Goal: Transaction & Acquisition: Book appointment/travel/reservation

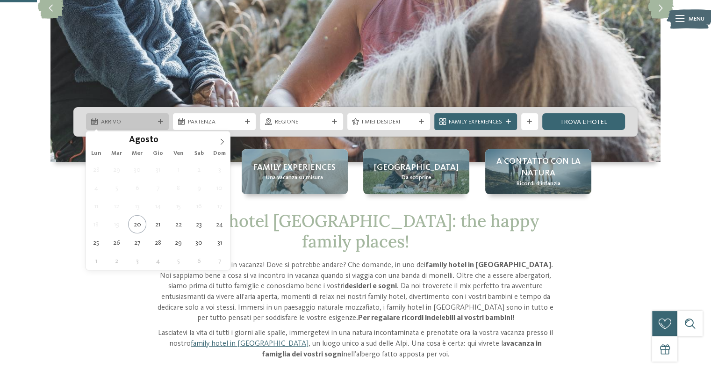
click at [156, 119] on div at bounding box center [160, 121] width 8 height 5
click at [224, 140] on icon at bounding box center [222, 141] width 7 height 7
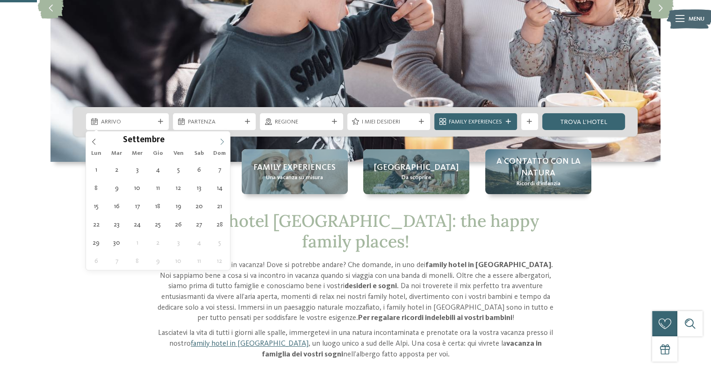
click at [224, 140] on icon at bounding box center [222, 141] width 7 height 7
type div "24.12.2025"
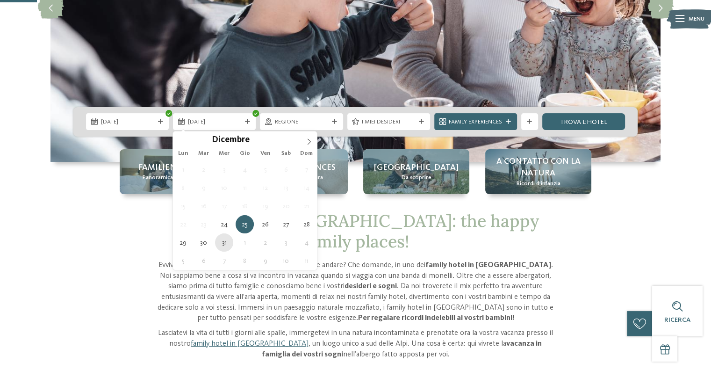
type div "31.12.2025"
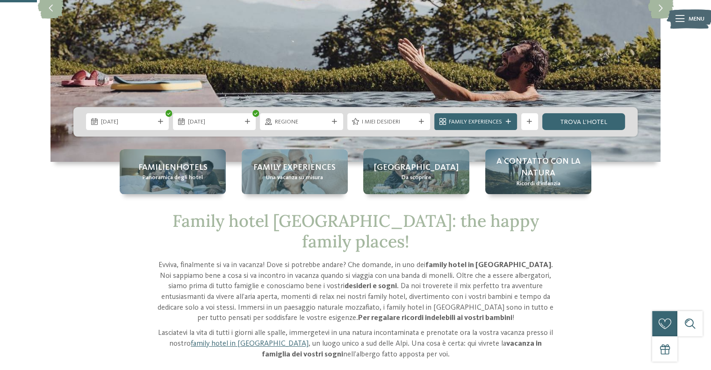
click at [294, 126] on span "Regione" at bounding box center [301, 122] width 53 height 8
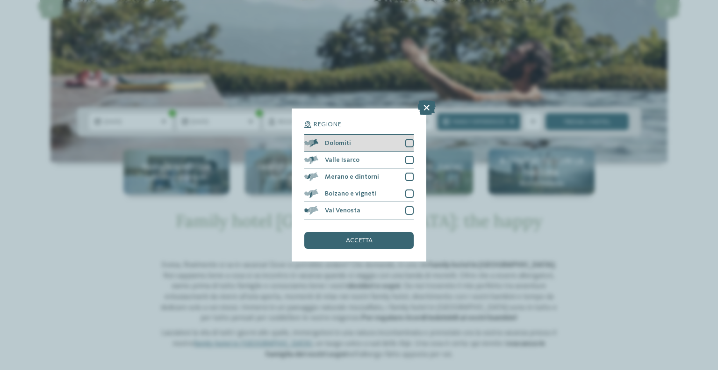
click at [344, 143] on span "Dolomiti" at bounding box center [338, 143] width 26 height 7
click at [370, 240] on span "accetta" at bounding box center [359, 240] width 27 height 7
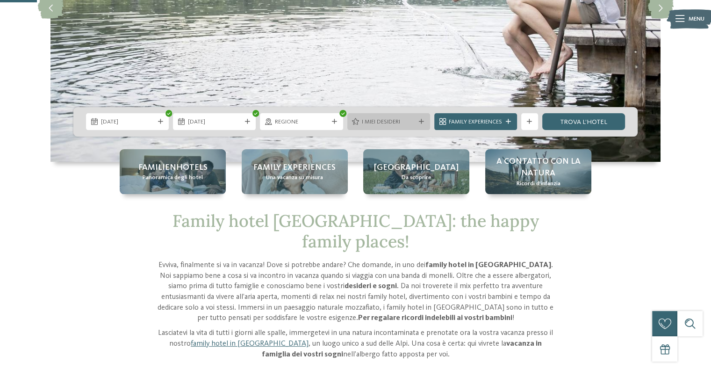
click at [417, 125] on div "I miei desideri" at bounding box center [388, 121] width 83 height 17
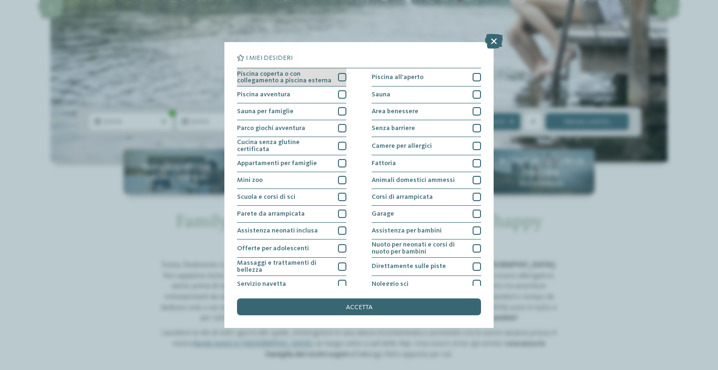
click at [305, 73] on span "Piscina coperta o con collegamento a piscina esterna" at bounding box center [284, 78] width 95 height 14
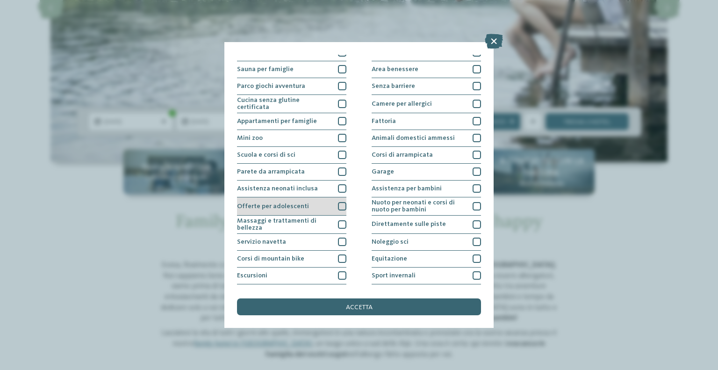
scroll to position [72, 0]
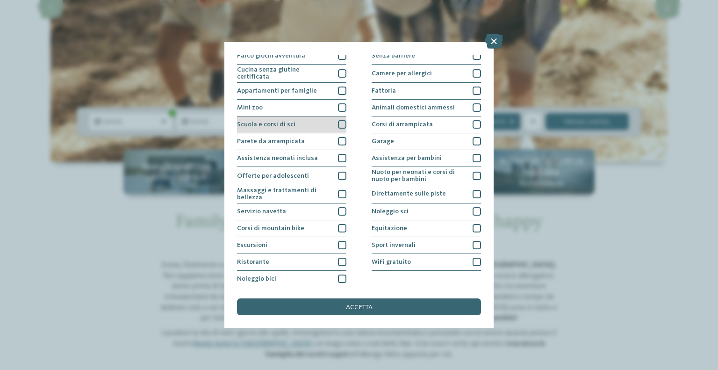
click at [340, 121] on div at bounding box center [342, 124] width 8 height 8
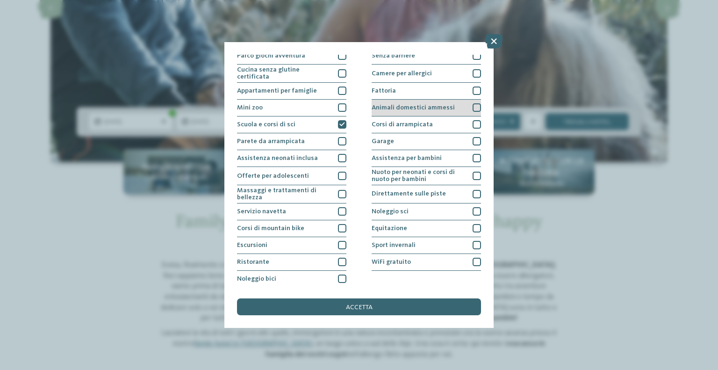
click at [430, 101] on div "Animali domestici ammessi" at bounding box center [426, 108] width 109 height 17
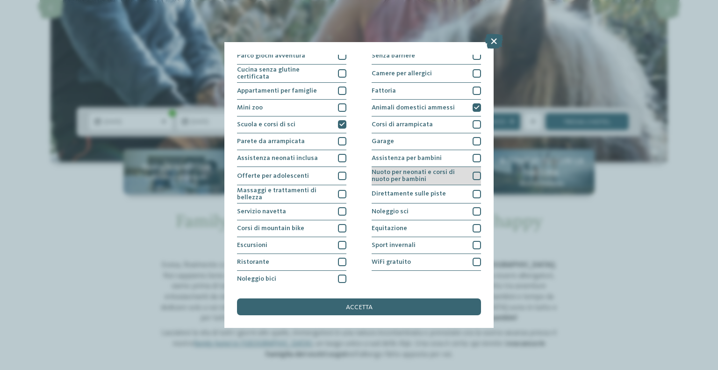
scroll to position [0, 0]
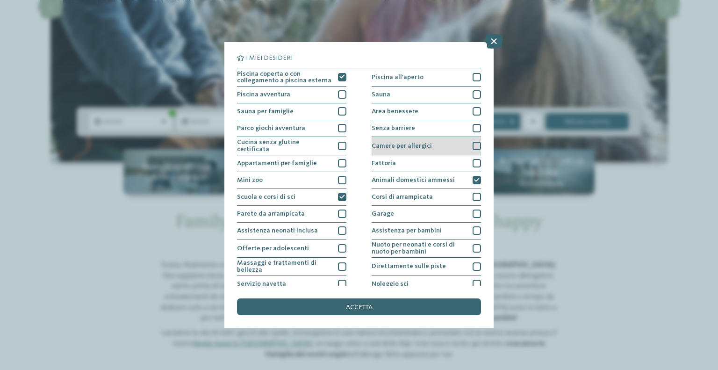
click at [413, 144] on span "Camere per allergici" at bounding box center [402, 146] width 60 height 7
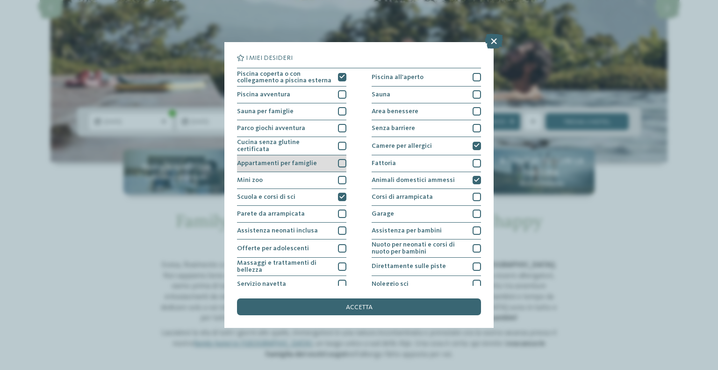
click at [339, 164] on div at bounding box center [342, 163] width 8 height 8
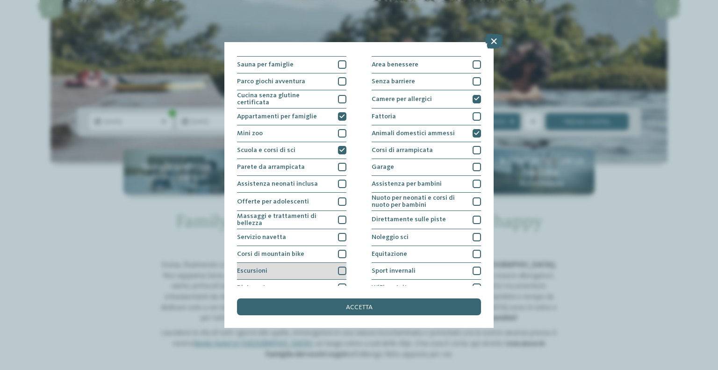
scroll to position [72, 0]
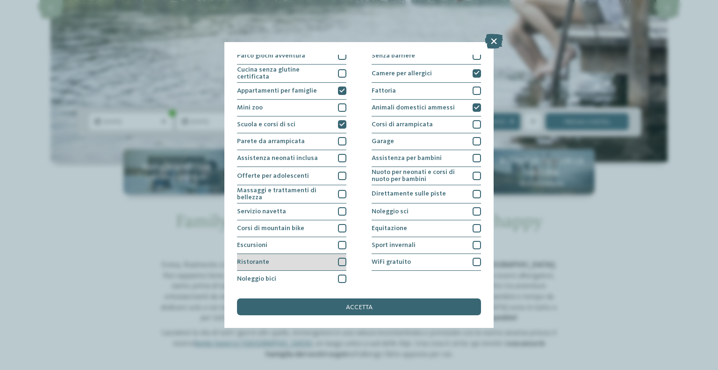
click at [341, 259] on div at bounding box center [342, 262] width 8 height 8
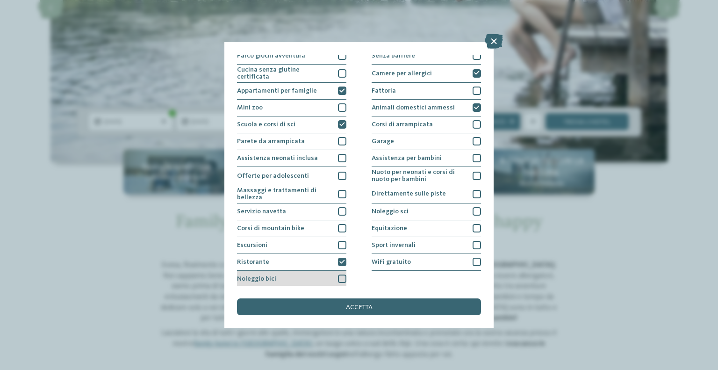
click at [342, 276] on div at bounding box center [342, 278] width 8 height 8
click at [342, 276] on icon at bounding box center [342, 278] width 6 height 5
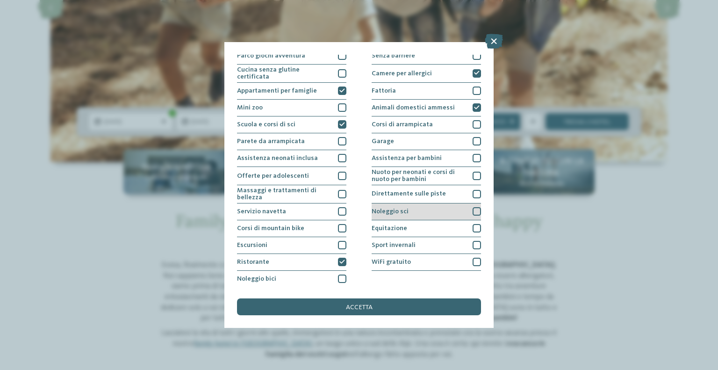
click at [408, 215] on div "Noleggio sci" at bounding box center [426, 211] width 109 height 17
click at [350, 306] on span "accetta" at bounding box center [359, 307] width 27 height 7
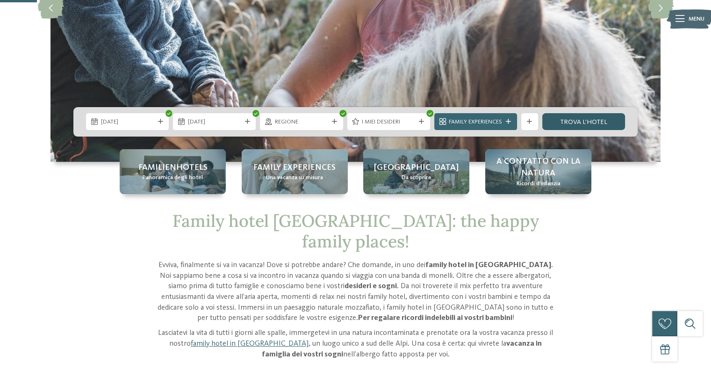
click at [565, 121] on link "trova l’hotel" at bounding box center [583, 121] width 83 height 17
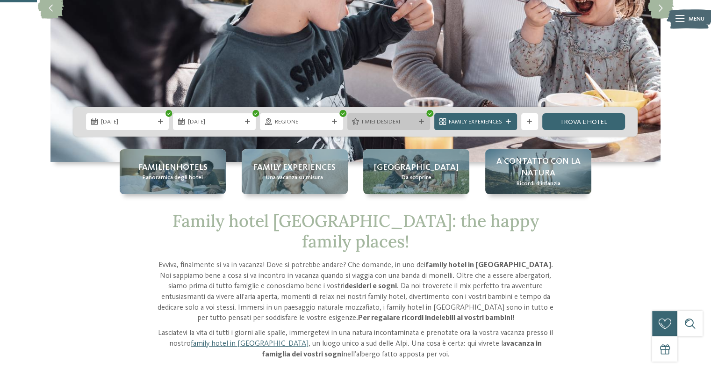
click at [421, 120] on icon at bounding box center [421, 121] width 5 height 5
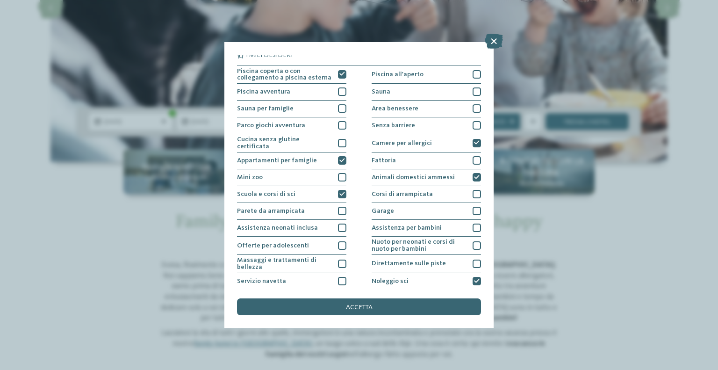
scroll to position [0, 0]
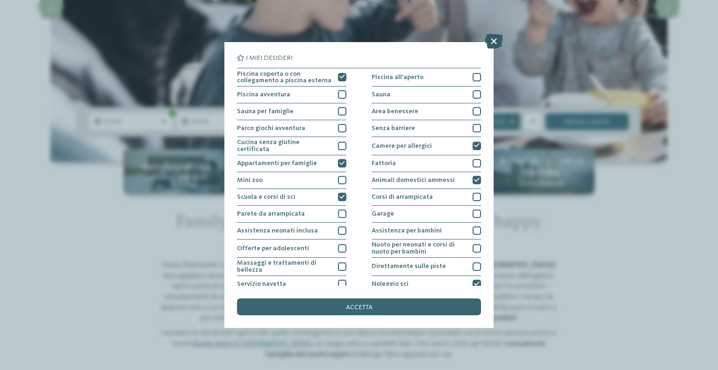
click at [491, 42] on icon at bounding box center [494, 41] width 18 height 15
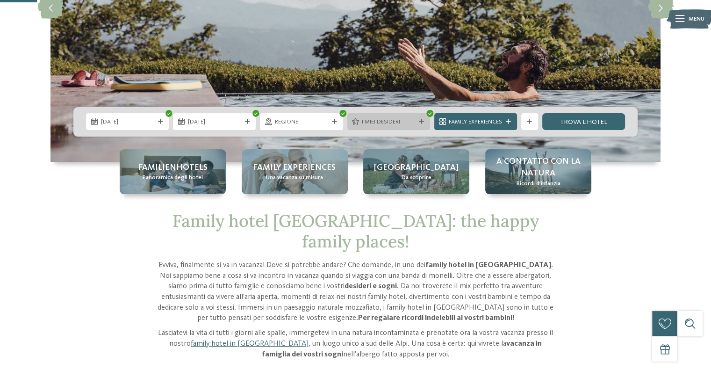
click at [362, 123] on span "I miei desideri" at bounding box center [388, 122] width 53 height 8
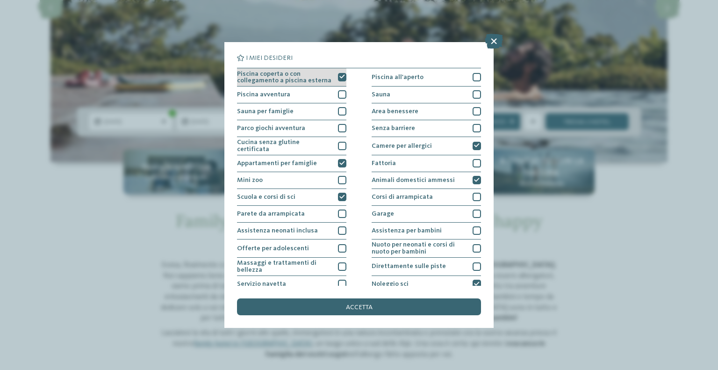
click at [339, 78] on icon at bounding box center [342, 76] width 6 height 5
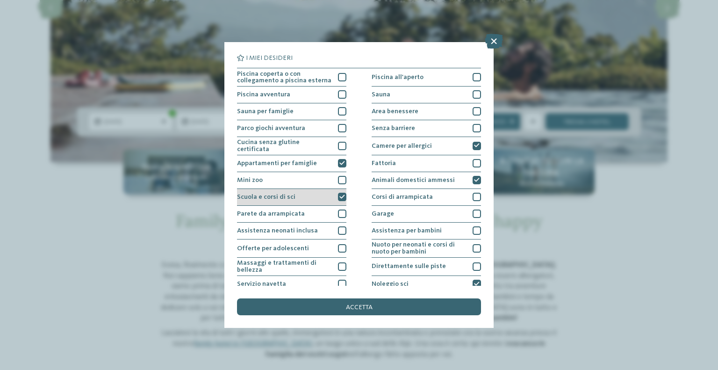
click at [340, 194] on icon at bounding box center [342, 196] width 6 height 5
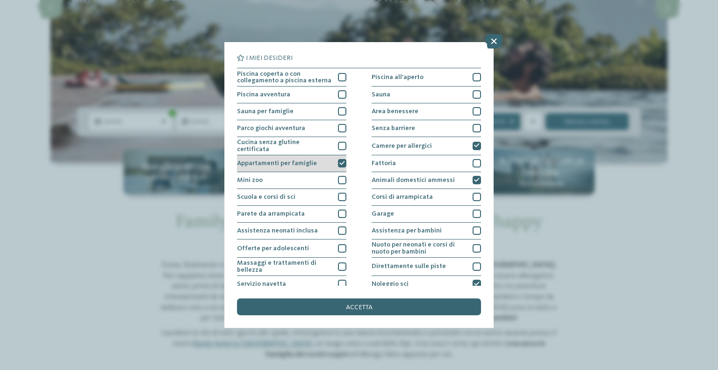
click at [341, 161] on icon at bounding box center [342, 163] width 6 height 5
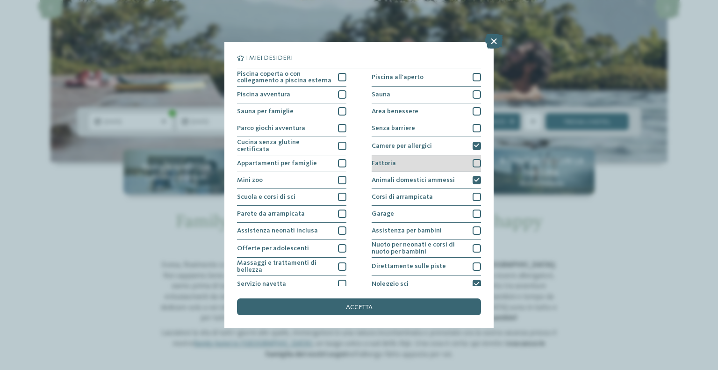
drag, startPoint x: 472, startPoint y: 144, endPoint x: 474, endPoint y: 166, distance: 22.1
click at [472, 151] on div "Camere per allergici" at bounding box center [426, 146] width 109 height 18
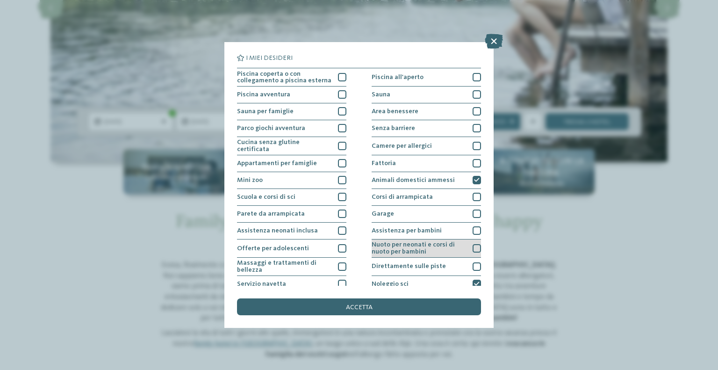
drag, startPoint x: 475, startPoint y: 177, endPoint x: 454, endPoint y: 250, distance: 75.9
click at [465, 194] on div "Piscina coperta o con collegamento a piscina esterna Piscina all'aperto Piscina…" at bounding box center [359, 214] width 244 height 292
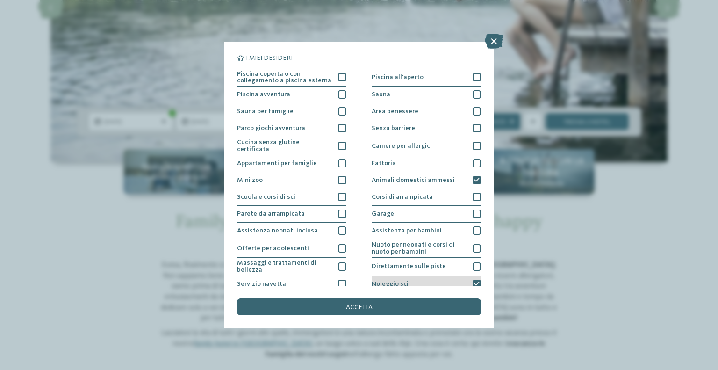
click at [474, 281] on icon at bounding box center [477, 283] width 6 height 5
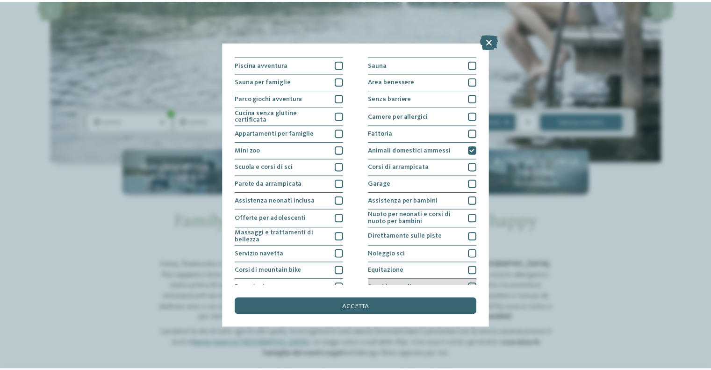
scroll to position [72, 0]
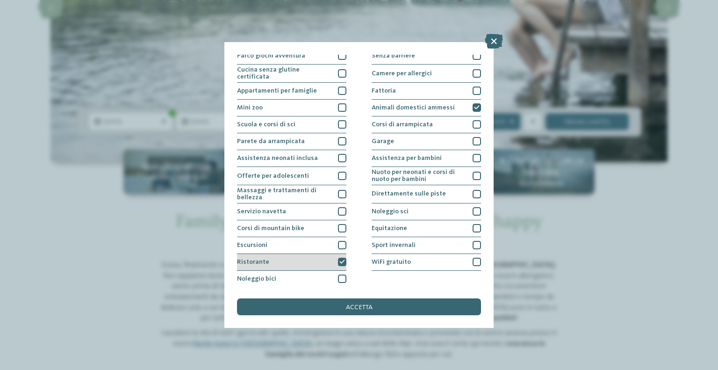
click at [339, 259] on icon at bounding box center [342, 261] width 6 height 5
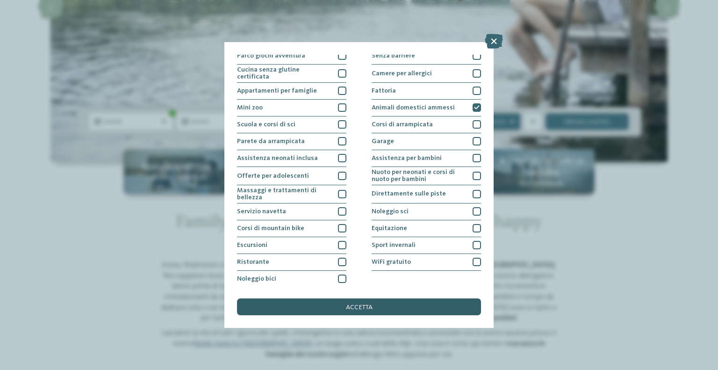
click at [380, 304] on div "accetta" at bounding box center [359, 306] width 244 height 17
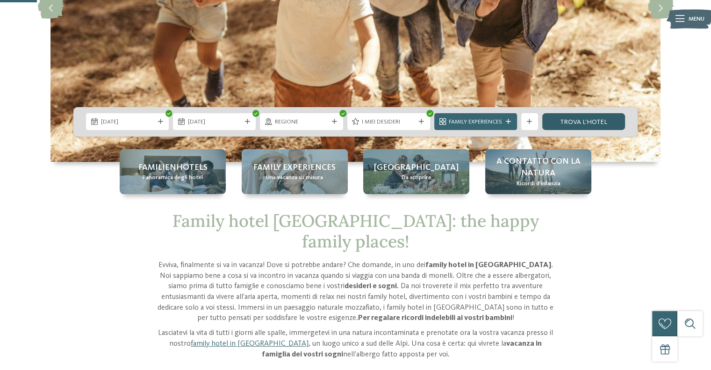
click at [598, 120] on link "trova l’hotel" at bounding box center [583, 121] width 83 height 17
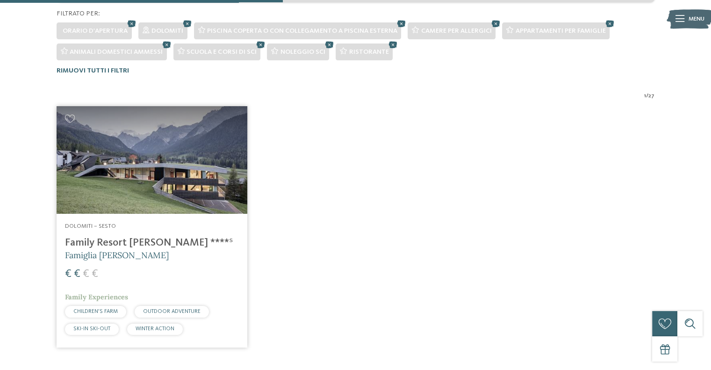
scroll to position [292, 0]
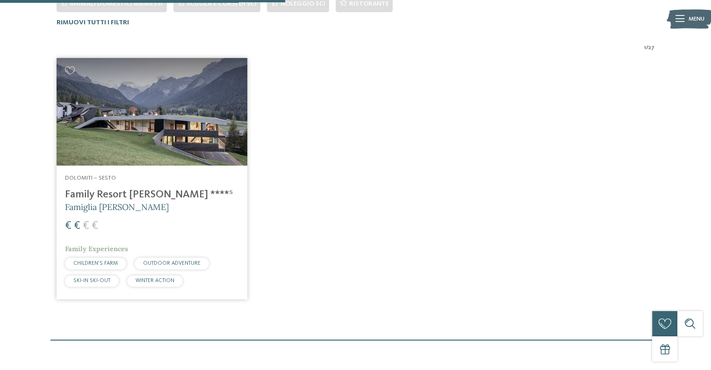
click at [133, 193] on h4 "Family Resort [PERSON_NAME] ****ˢ" at bounding box center [152, 194] width 174 height 13
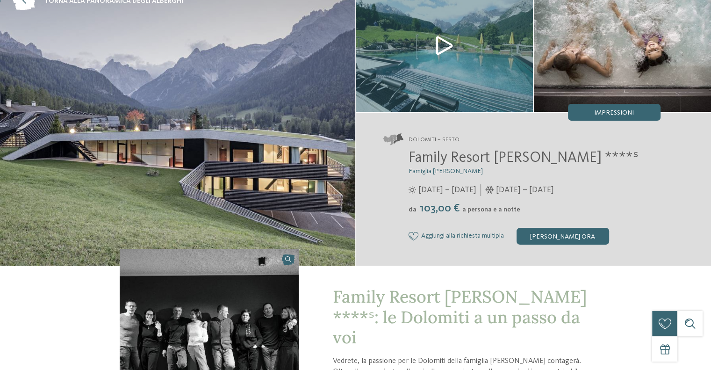
scroll to position [93, 0]
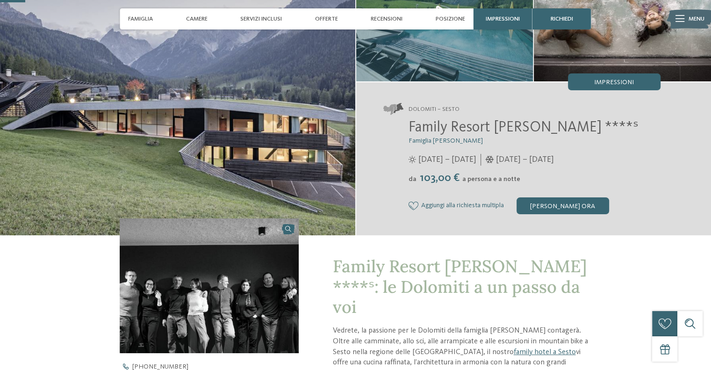
drag, startPoint x: 411, startPoint y: 179, endPoint x: 536, endPoint y: 180, distance: 124.3
click at [536, 180] on div "da 103,00 € a persona e a notte" at bounding box center [534, 178] width 252 height 13
click at [655, 112] on address "Dolomiti – Sesto" at bounding box center [521, 109] width 277 height 12
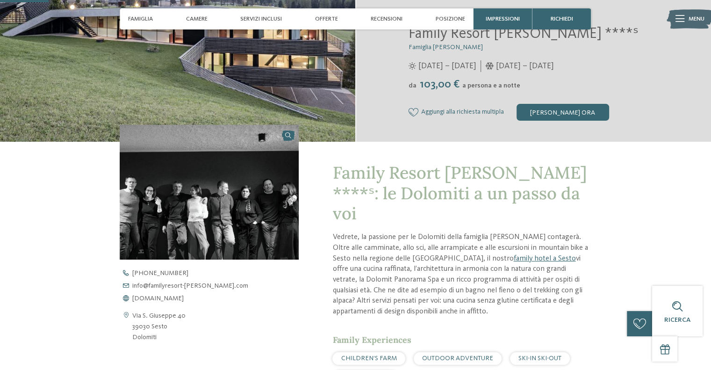
scroll to position [0, 0]
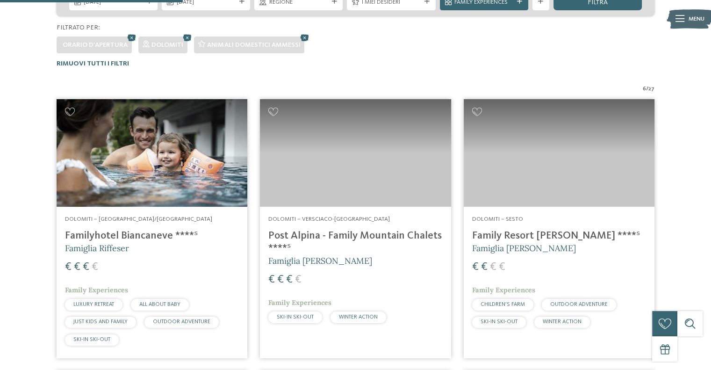
scroll to position [271, 0]
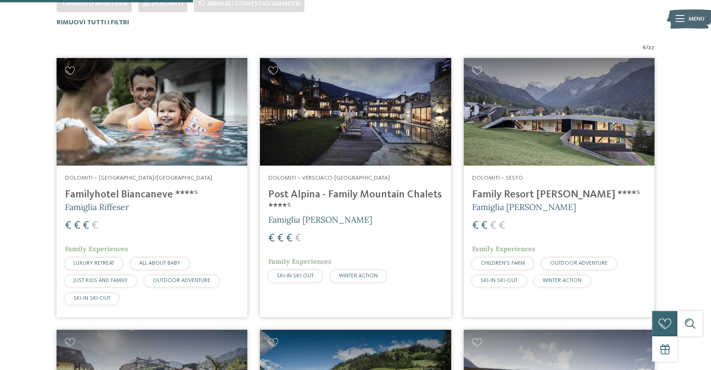
click at [352, 196] on h4 "Post Alpina - Family Mountain Chalets ****ˢ" at bounding box center [355, 200] width 174 height 25
click at [550, 194] on h4 "Family Resort [PERSON_NAME] ****ˢ" at bounding box center [559, 194] width 174 height 13
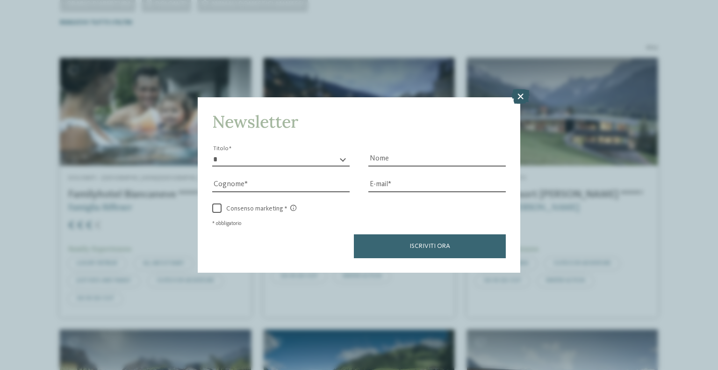
click at [523, 95] on icon at bounding box center [520, 96] width 18 height 15
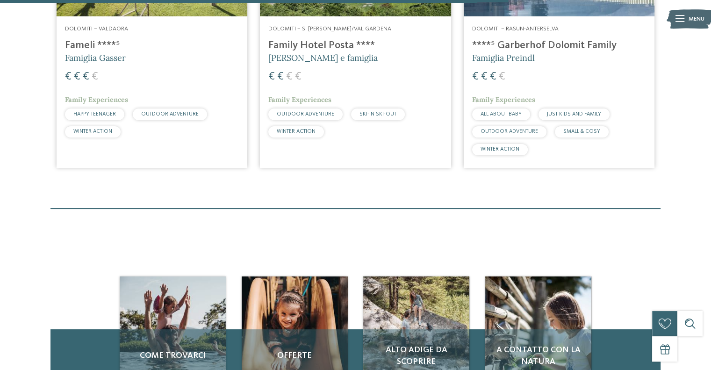
scroll to position [972, 0]
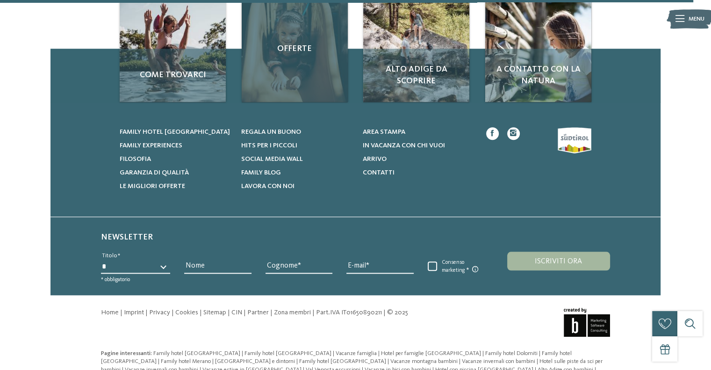
click at [310, 64] on div "Offerte" at bounding box center [295, 49] width 106 height 106
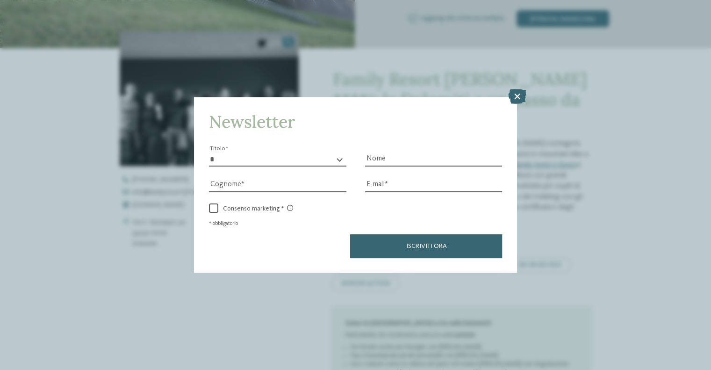
scroll to position [421, 0]
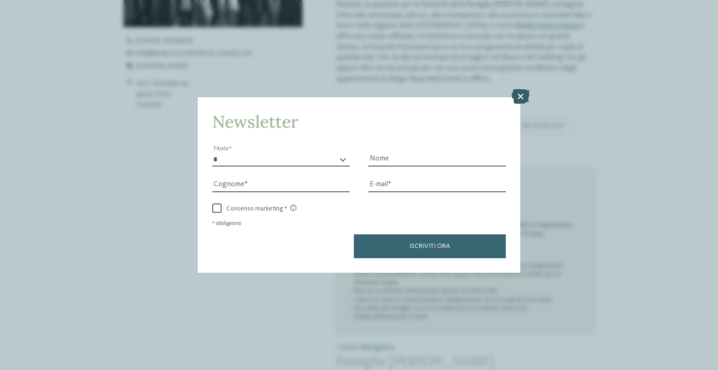
click at [522, 93] on icon at bounding box center [520, 96] width 18 height 15
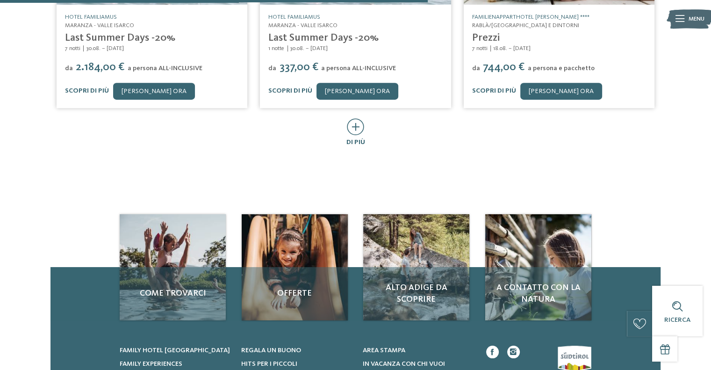
scroll to position [561, 0]
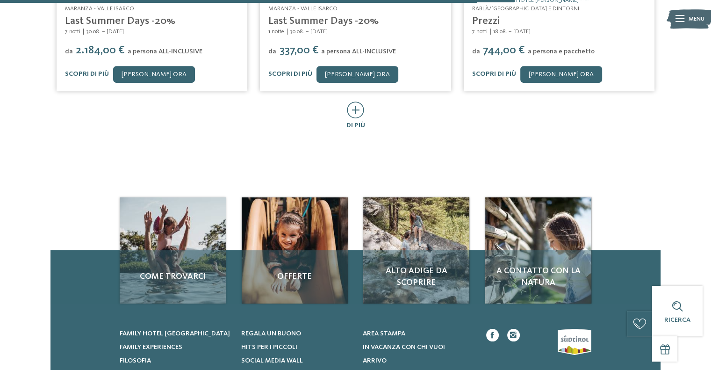
click at [355, 102] on icon at bounding box center [355, 109] width 17 height 17
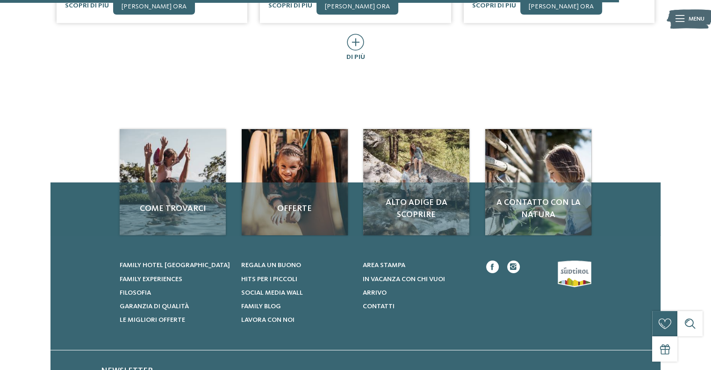
scroll to position [935, 0]
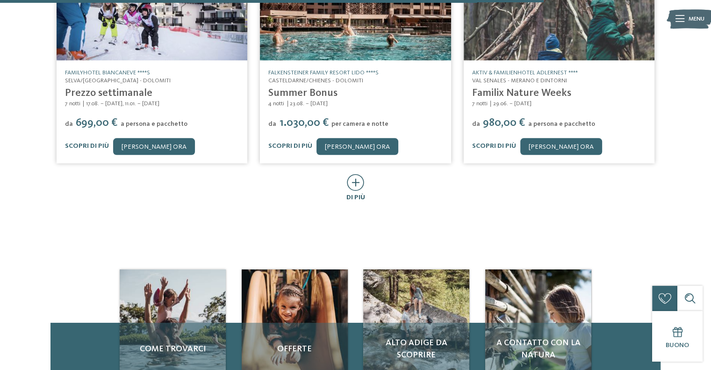
click at [358, 174] on icon at bounding box center [355, 182] width 17 height 17
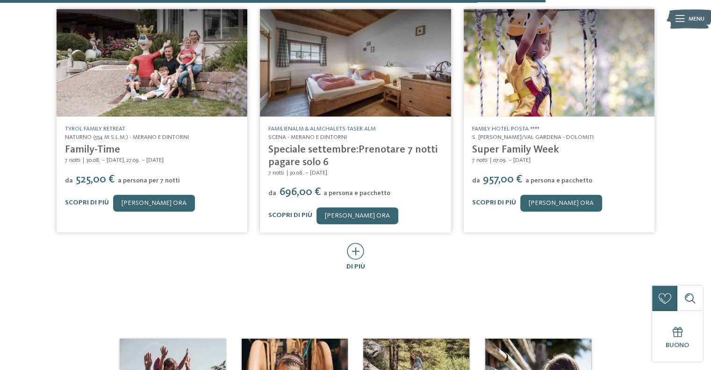
scroll to position [1402, 0]
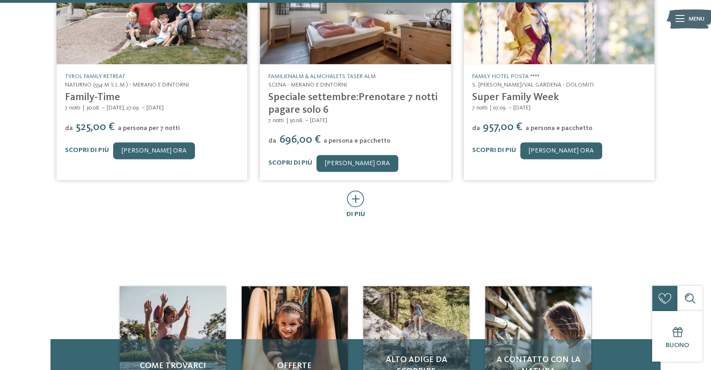
click at [356, 190] on icon at bounding box center [355, 198] width 17 height 17
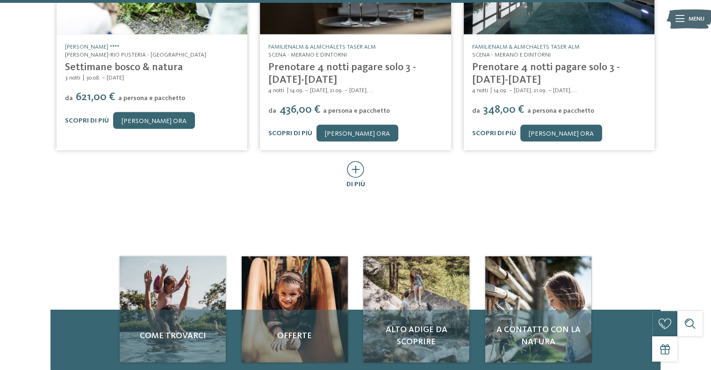
scroll to position [1916, 0]
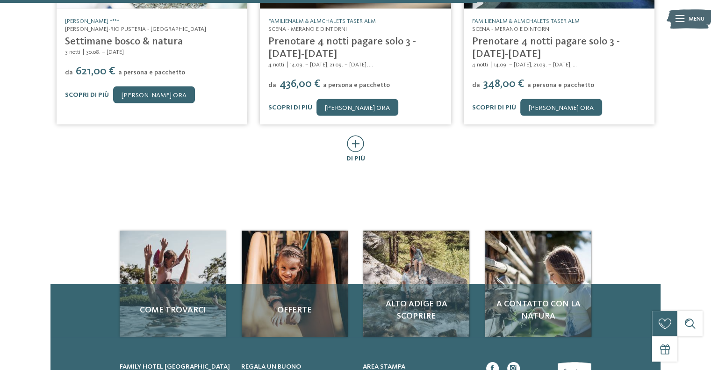
click at [358, 135] on icon at bounding box center [355, 143] width 17 height 17
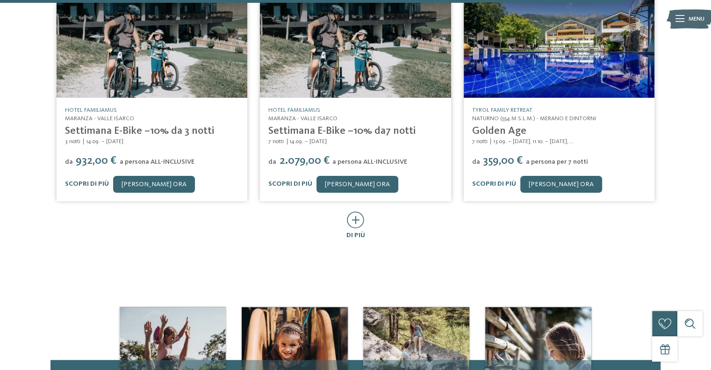
scroll to position [2384, 0]
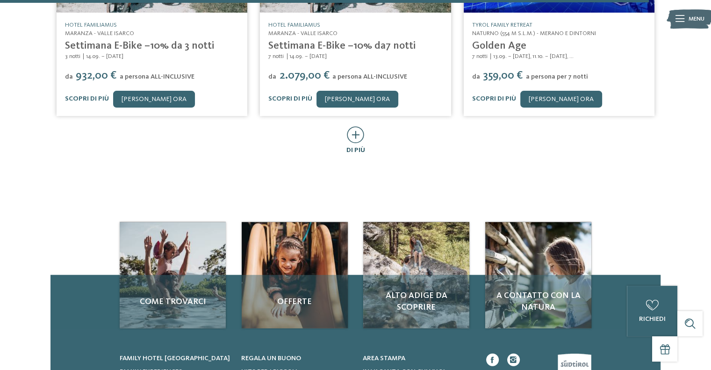
click at [357, 126] on icon at bounding box center [355, 134] width 17 height 17
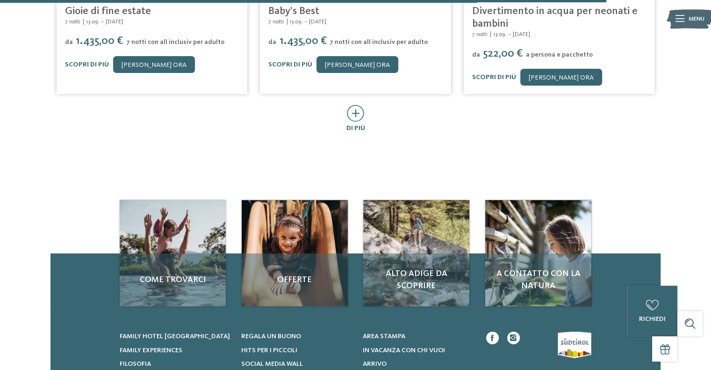
scroll to position [2898, 0]
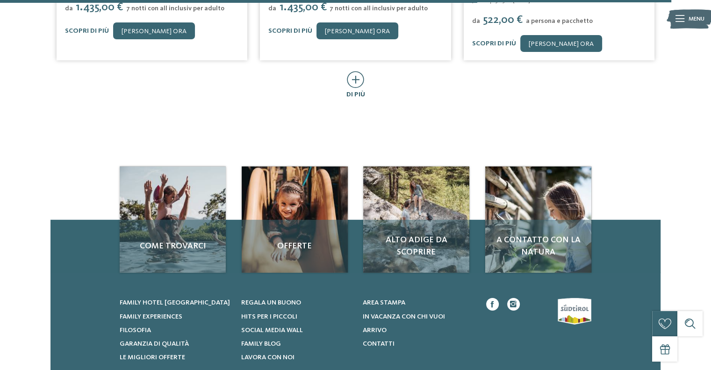
click at [356, 71] on icon at bounding box center [355, 79] width 17 height 17
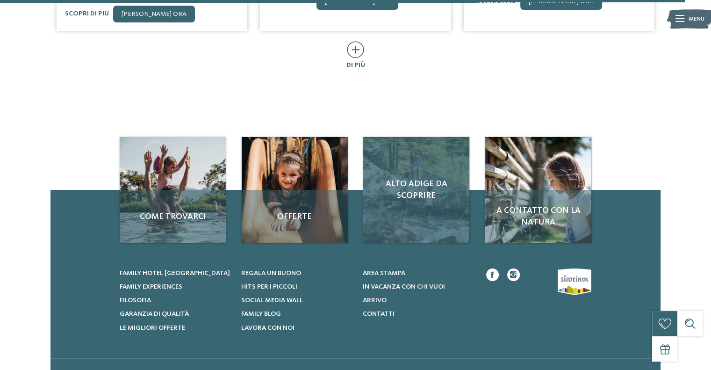
scroll to position [3412, 0]
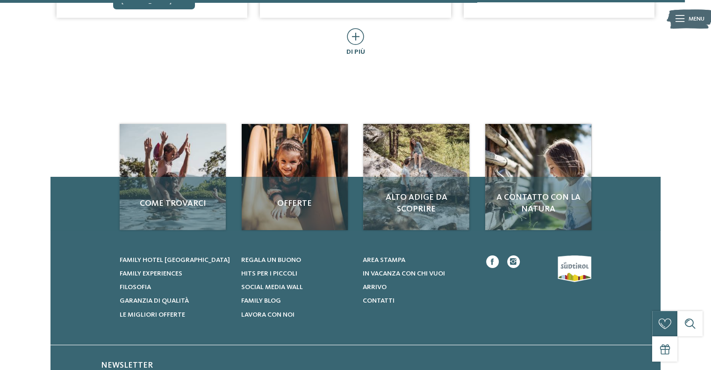
click at [357, 28] on icon at bounding box center [355, 36] width 17 height 17
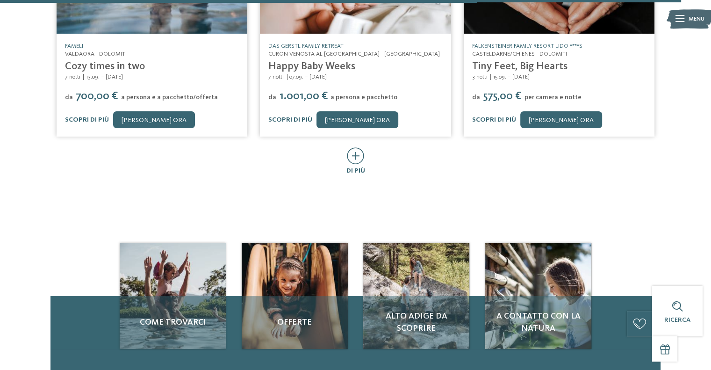
scroll to position [3832, 0]
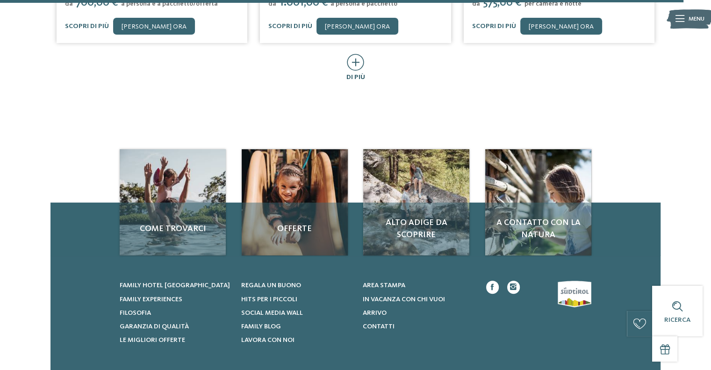
click at [361, 54] on icon at bounding box center [355, 62] width 17 height 17
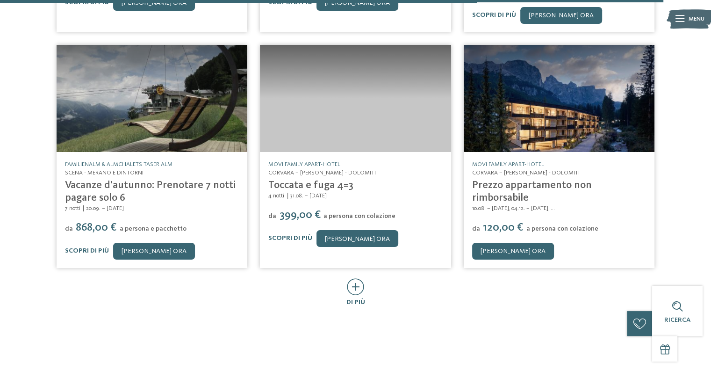
scroll to position [4160, 0]
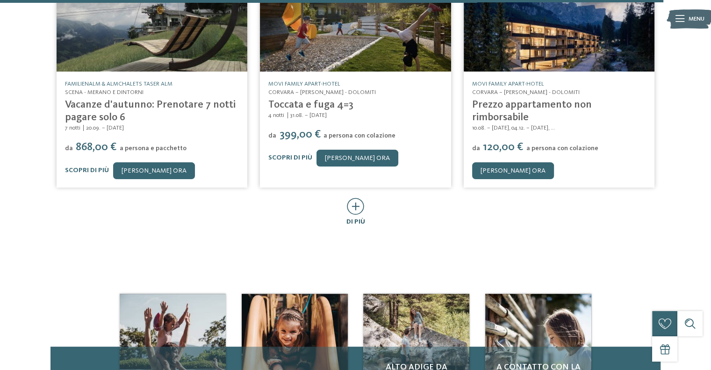
click at [358, 198] on icon at bounding box center [355, 206] width 17 height 17
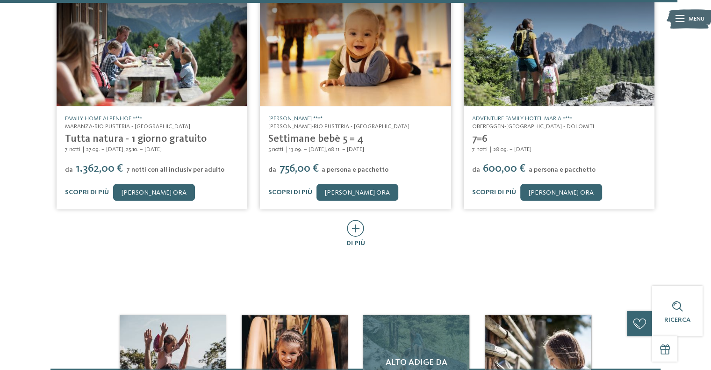
scroll to position [4674, 0]
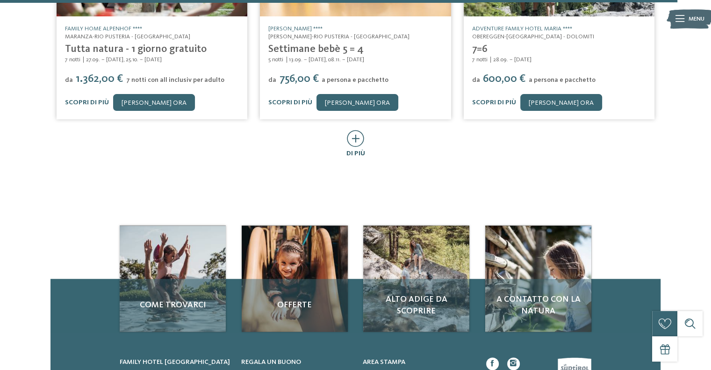
click at [359, 130] on icon at bounding box center [355, 138] width 17 height 17
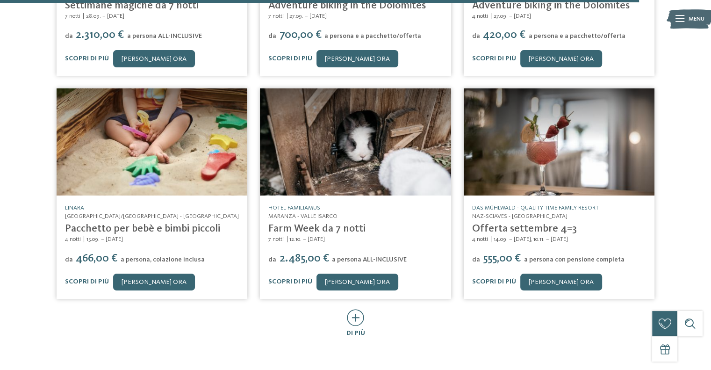
scroll to position [4954, 0]
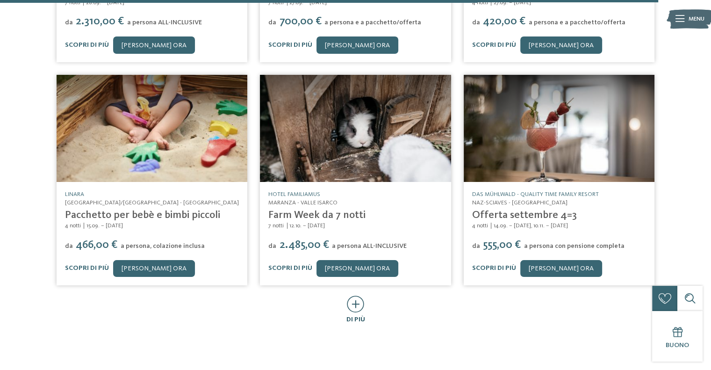
click at [357, 295] on icon at bounding box center [355, 303] width 17 height 17
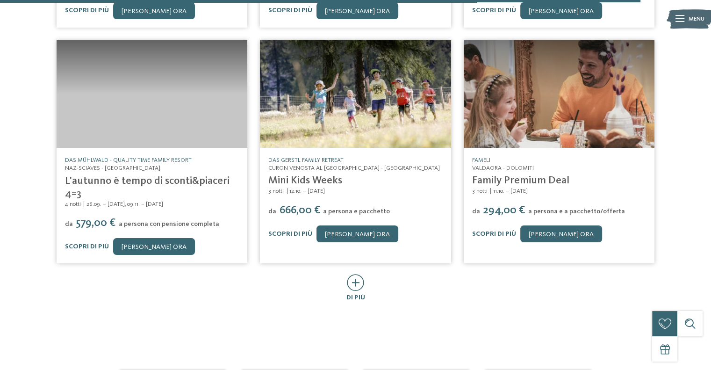
scroll to position [5515, 0]
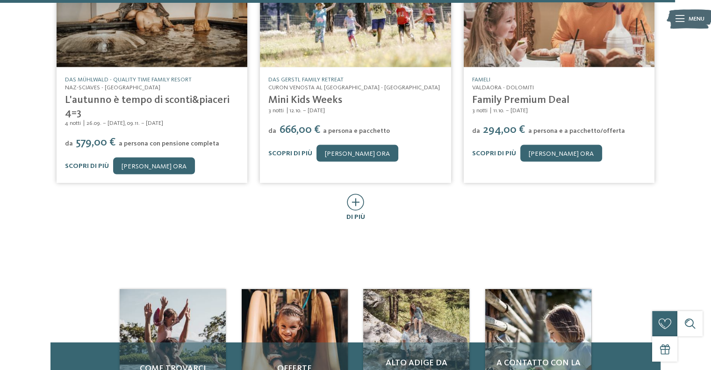
click at [355, 193] on icon at bounding box center [355, 201] width 17 height 17
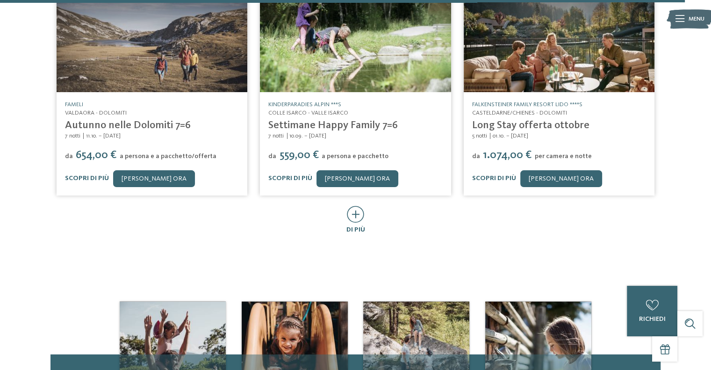
scroll to position [6029, 0]
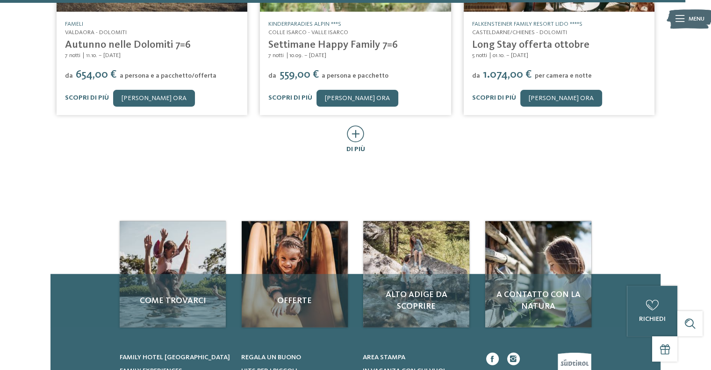
click at [359, 125] on icon at bounding box center [355, 133] width 17 height 17
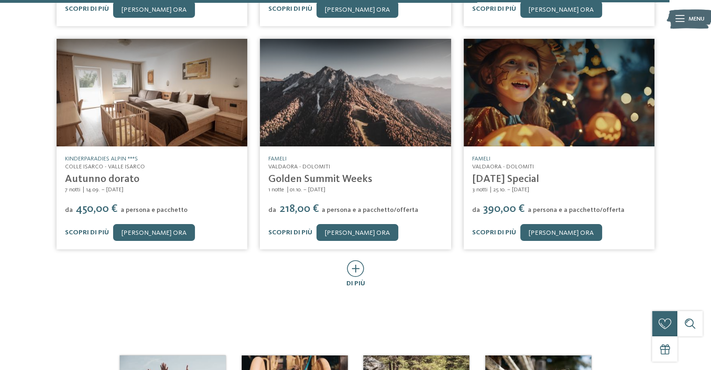
scroll to position [6356, 0]
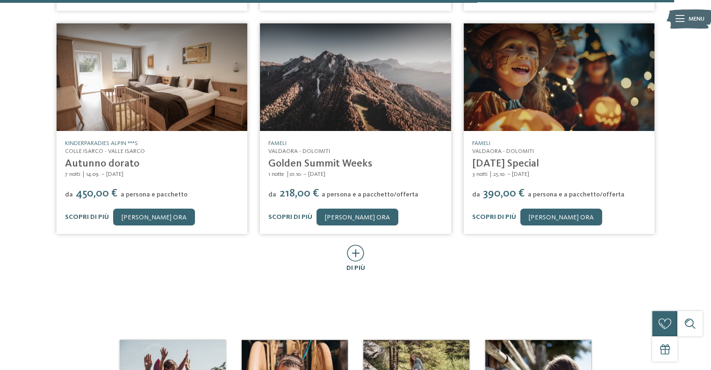
click at [358, 244] on icon at bounding box center [355, 252] width 17 height 17
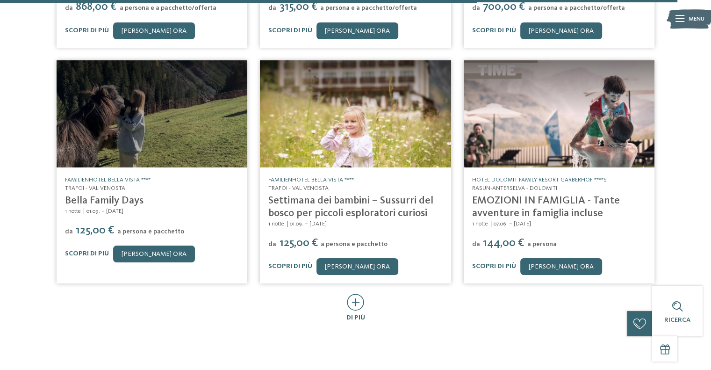
scroll to position [6824, 0]
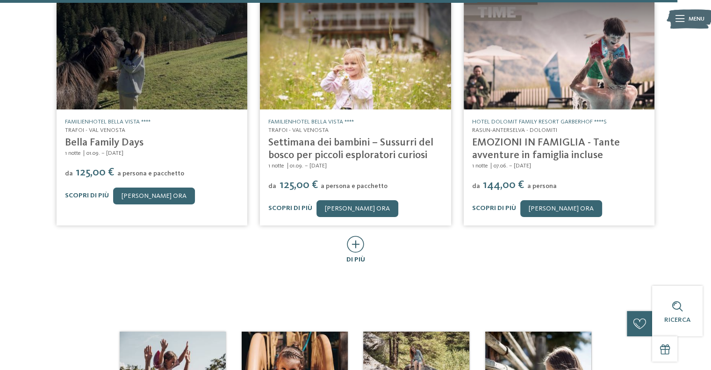
click at [353, 236] on icon at bounding box center [355, 244] width 17 height 17
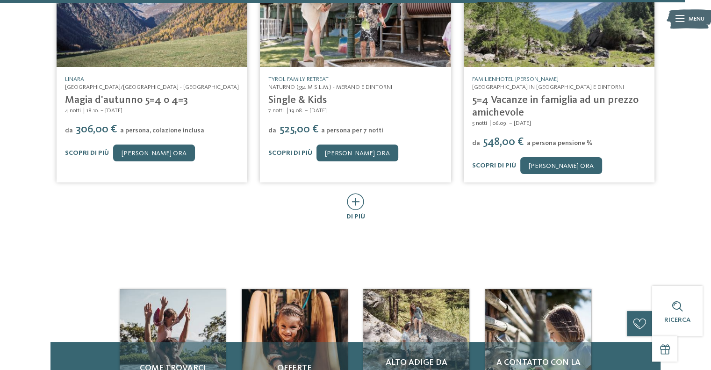
scroll to position [7337, 0]
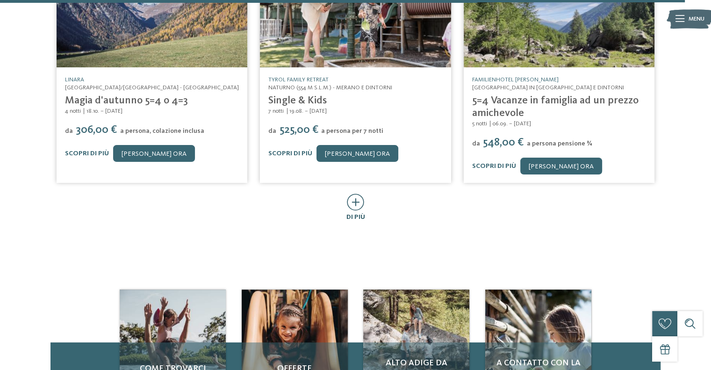
click at [355, 193] on icon at bounding box center [355, 201] width 17 height 17
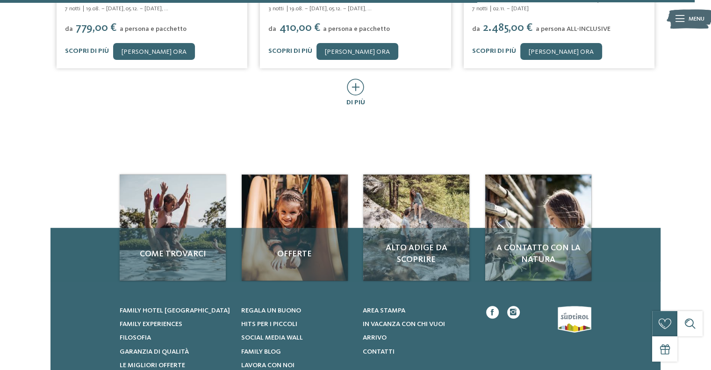
scroll to position [7758, 0]
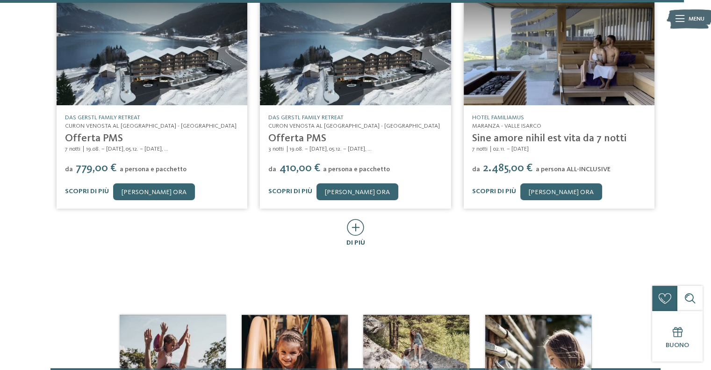
click at [349, 219] on icon at bounding box center [355, 227] width 17 height 17
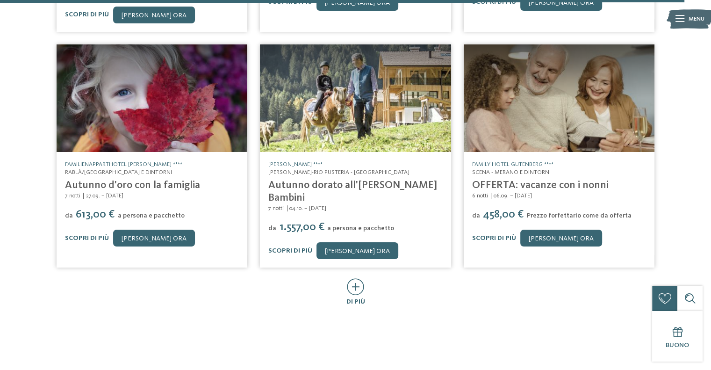
scroll to position [8225, 0]
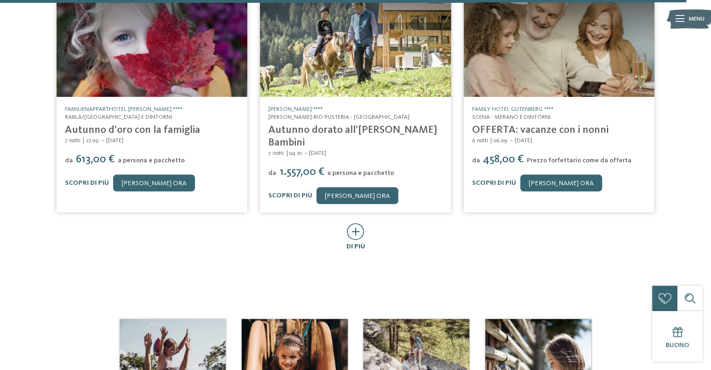
click at [352, 223] on icon at bounding box center [355, 231] width 17 height 17
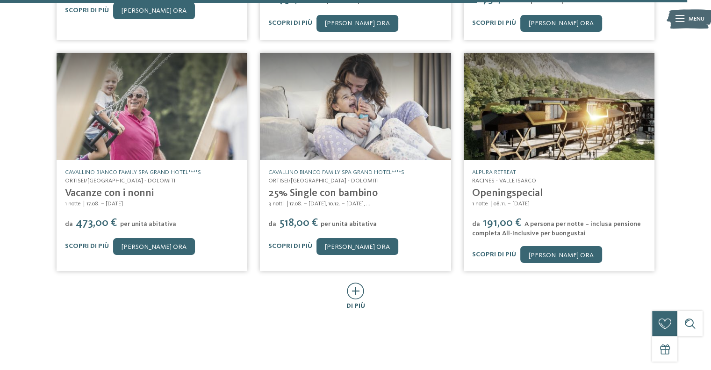
scroll to position [8693, 0]
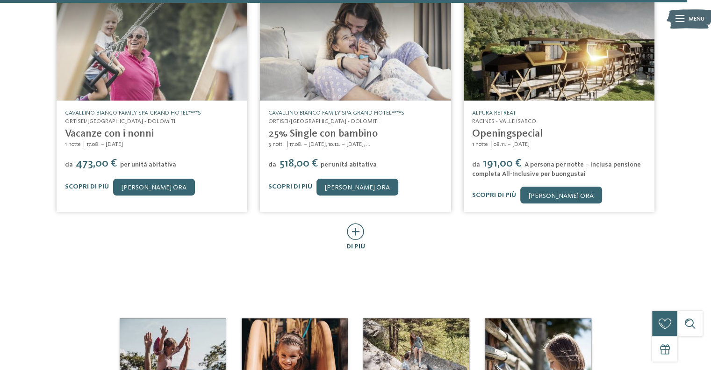
click at [352, 222] on icon at bounding box center [355, 230] width 17 height 17
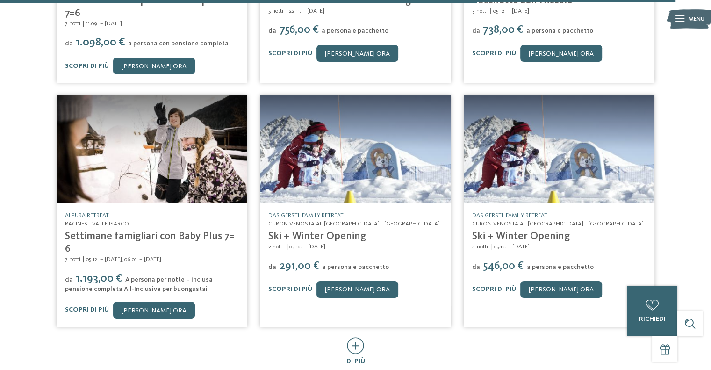
scroll to position [9066, 0]
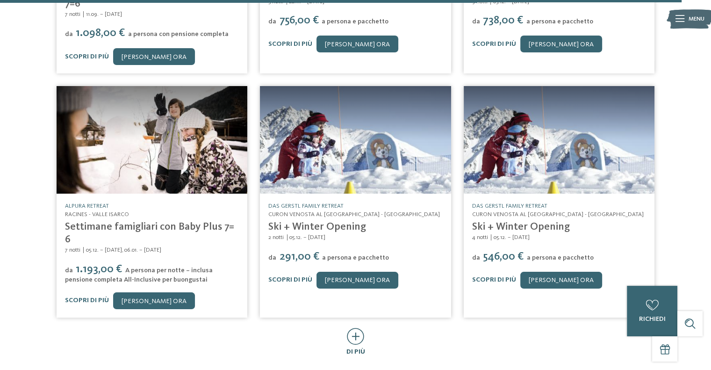
click at [358, 328] on icon at bounding box center [355, 336] width 17 height 17
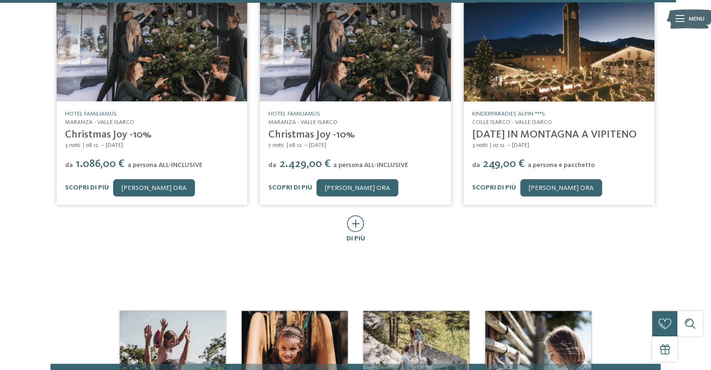
scroll to position [9627, 0]
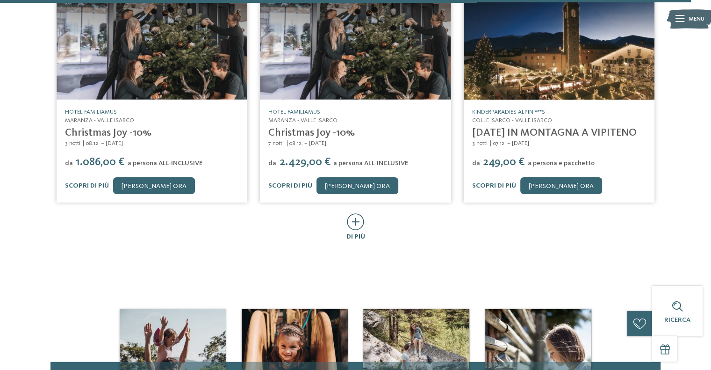
click at [351, 213] on icon at bounding box center [355, 221] width 17 height 17
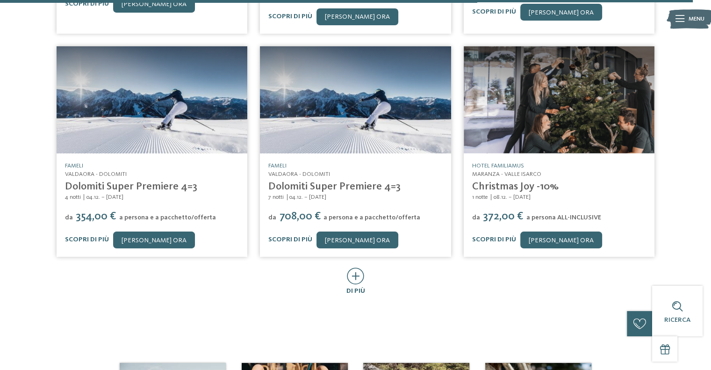
scroll to position [10095, 0]
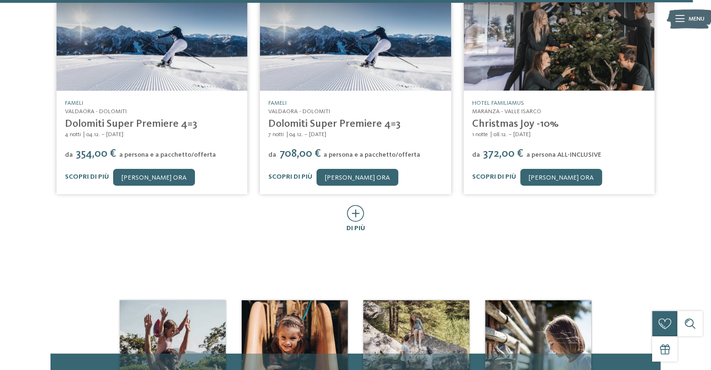
click at [355, 205] on icon at bounding box center [355, 213] width 17 height 17
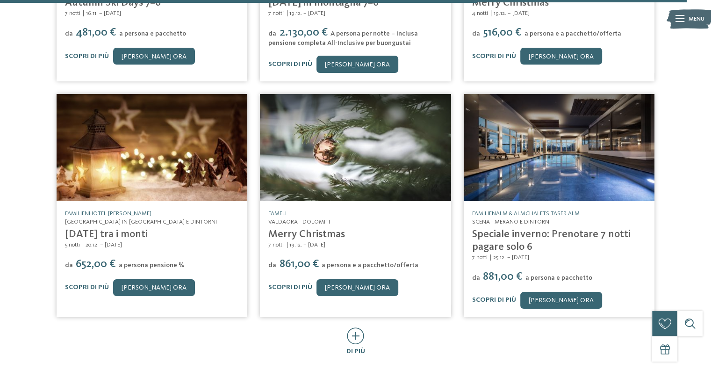
scroll to position [10515, 0]
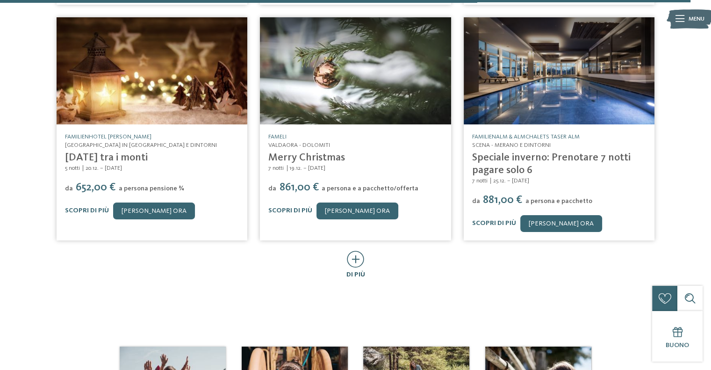
click at [359, 251] on icon at bounding box center [355, 259] width 17 height 17
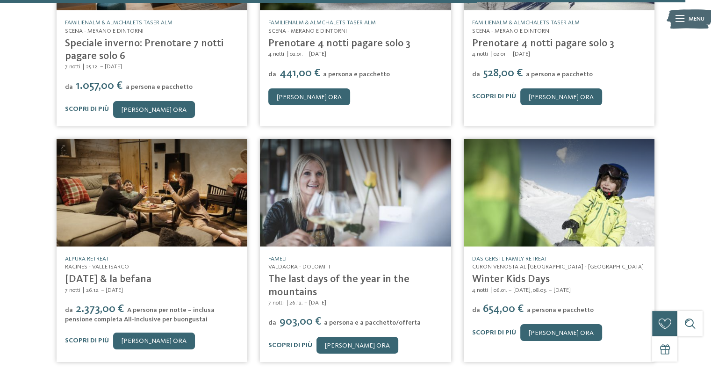
scroll to position [10749, 0]
